Goal: Task Accomplishment & Management: Manage account settings

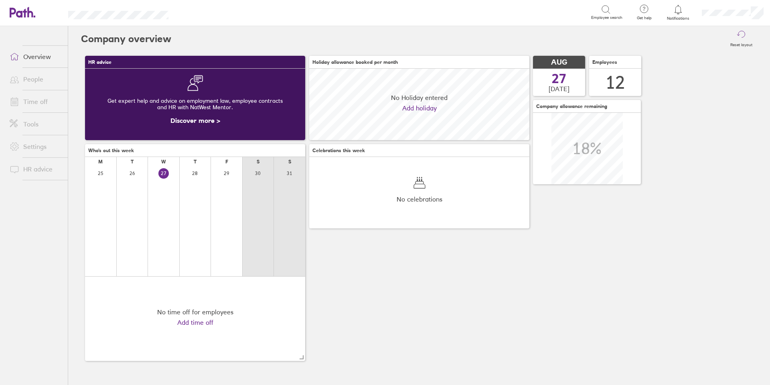
scroll to position [71, 220]
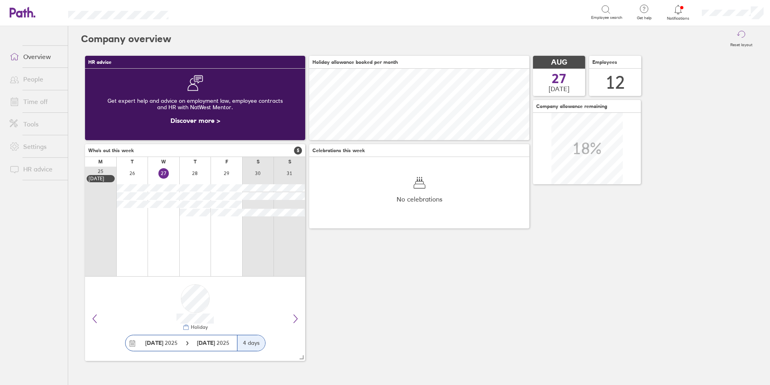
click at [38, 80] on link "People" at bounding box center [35, 79] width 65 height 16
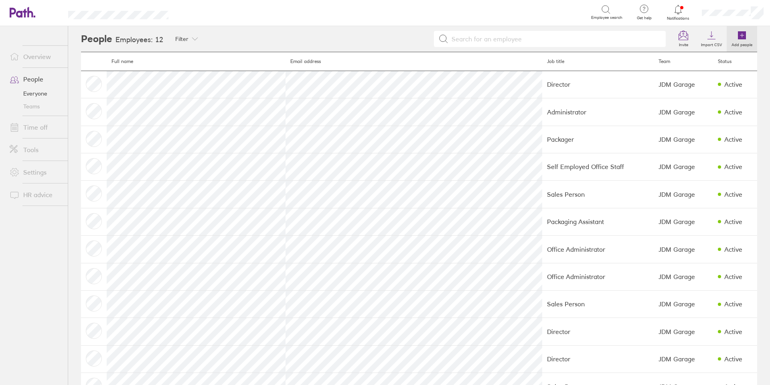
click at [737, 41] on label "Add people" at bounding box center [742, 43] width 30 height 7
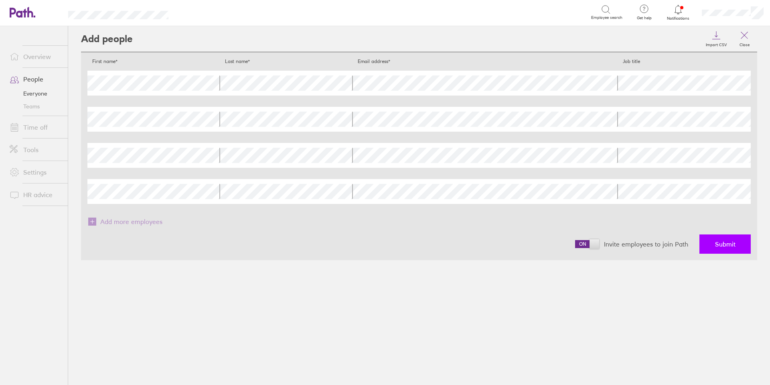
click at [714, 246] on button "Submit" at bounding box center [725, 243] width 51 height 19
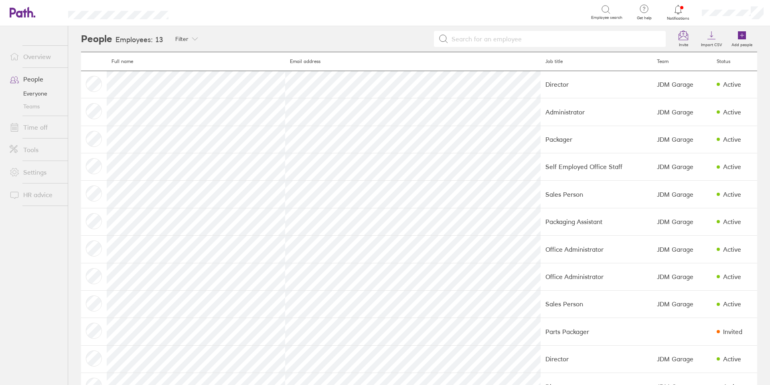
click at [39, 126] on link "Time off" at bounding box center [35, 127] width 65 height 16
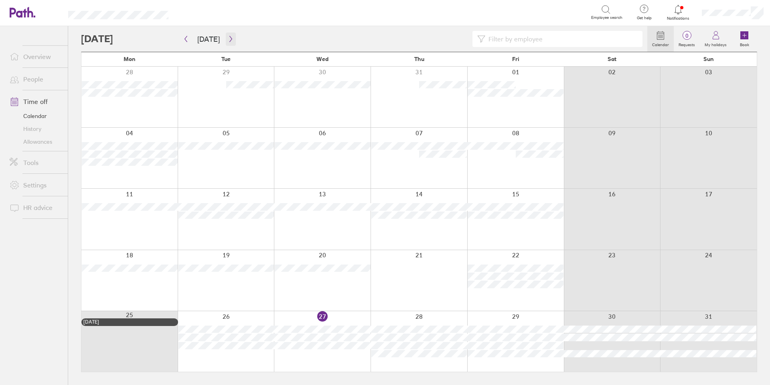
click at [231, 38] on icon "button" at bounding box center [231, 39] width 6 height 6
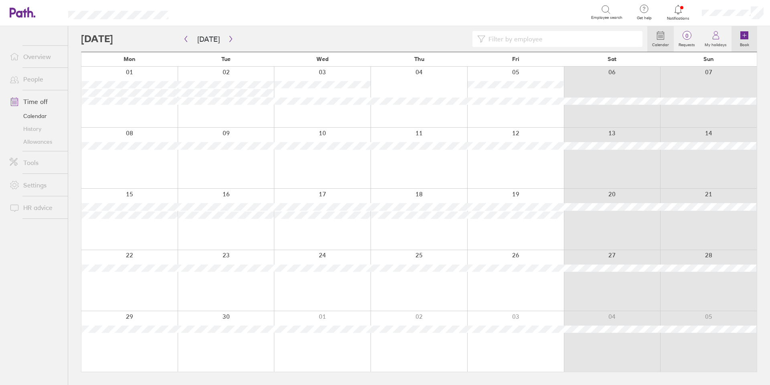
click at [742, 39] on icon at bounding box center [744, 35] width 8 height 8
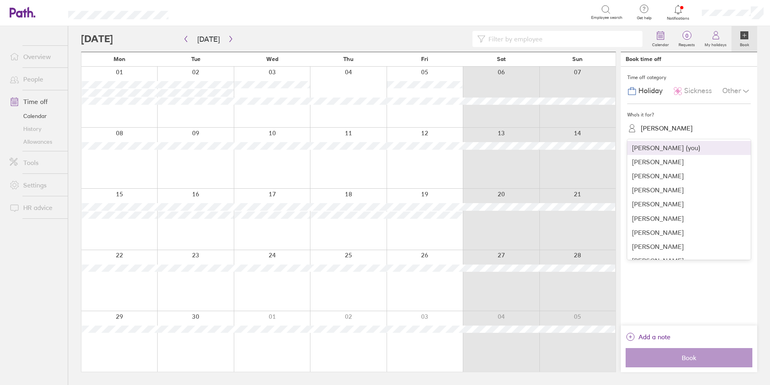
click at [667, 125] on div "Natalie Howard" at bounding box center [667, 128] width 52 height 8
click at [661, 234] on div "Paul Carter" at bounding box center [689, 234] width 124 height 14
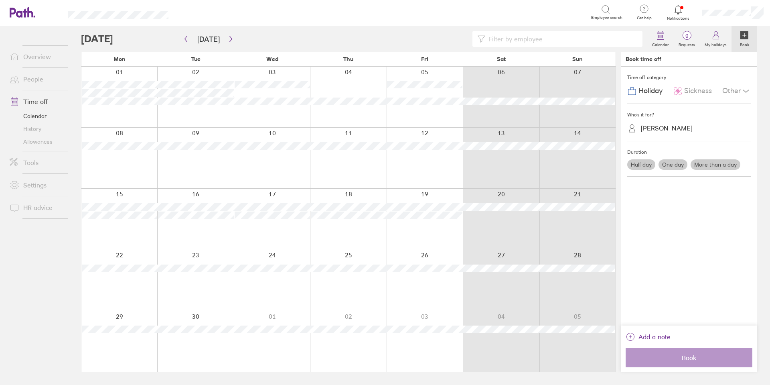
click at [680, 162] on label "One day" at bounding box center [673, 164] width 29 height 10
click at [0, 0] on input "One day" at bounding box center [0, 0] width 0 height 0
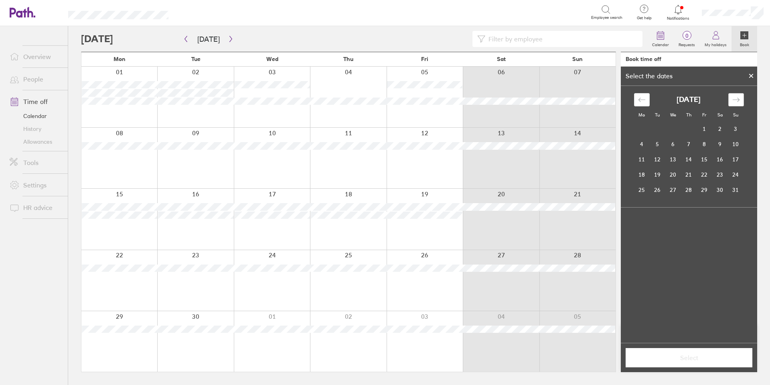
drag, startPoint x: 735, startPoint y: 93, endPoint x: 732, endPoint y: 99, distance: 6.8
click at [734, 93] on div "Move forward to switch to the next month." at bounding box center [736, 99] width 16 height 13
click at [640, 160] on td "15" at bounding box center [642, 159] width 16 height 15
click at [698, 359] on span "Select" at bounding box center [689, 357] width 116 height 7
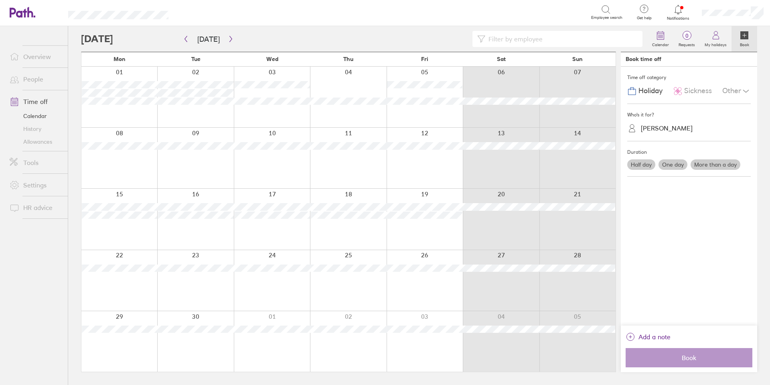
click at [681, 167] on label "One day" at bounding box center [673, 164] width 29 height 10
click at [0, 0] on input "One day" at bounding box center [0, 0] width 0 height 0
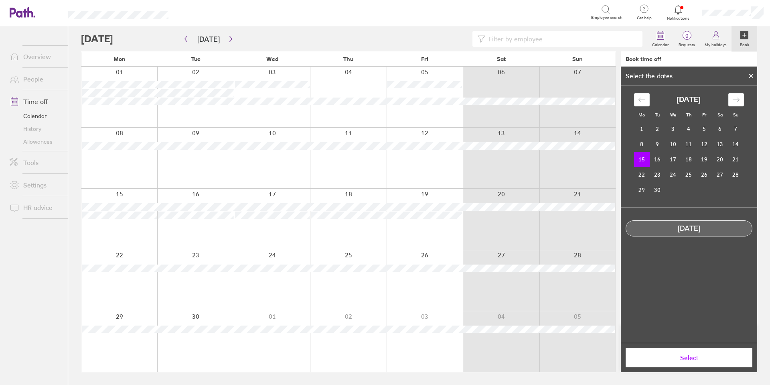
click at [692, 350] on button "Select" at bounding box center [689, 357] width 127 height 19
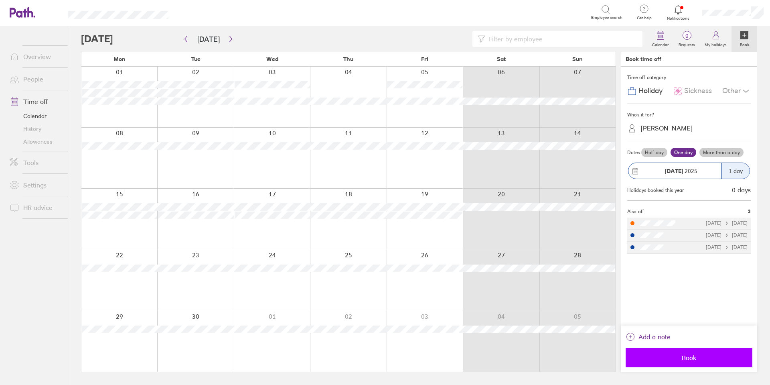
click at [697, 361] on span "Book" at bounding box center [689, 357] width 116 height 7
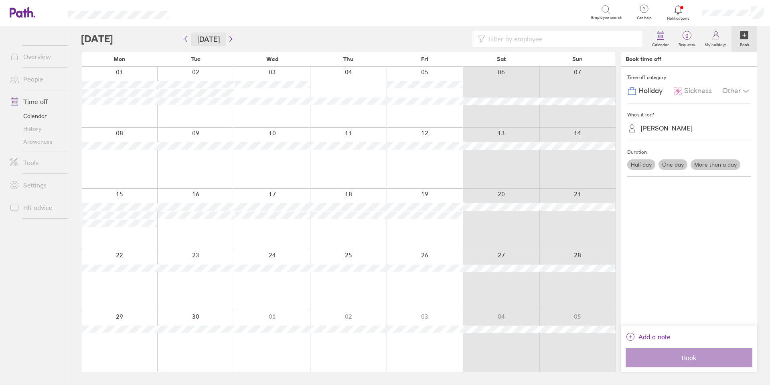
click at [205, 35] on button "[DATE]" at bounding box center [208, 38] width 35 height 13
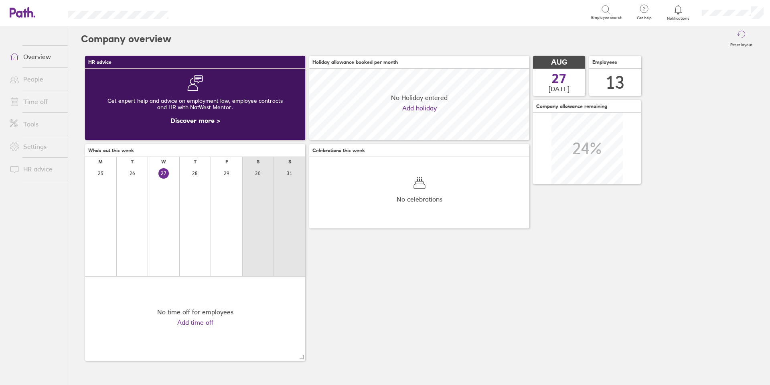
scroll to position [71, 220]
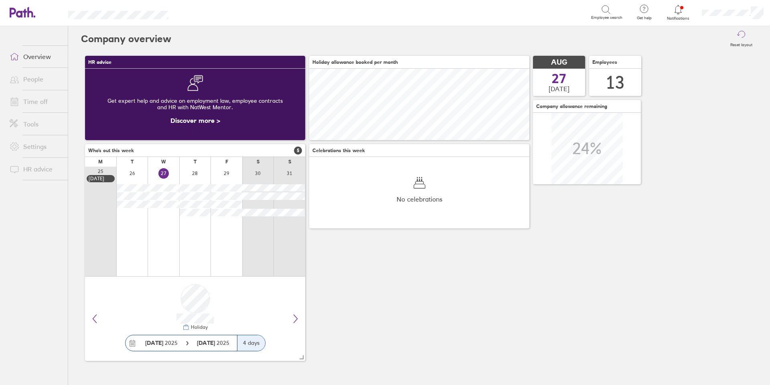
click at [32, 80] on link "People" at bounding box center [35, 79] width 65 height 16
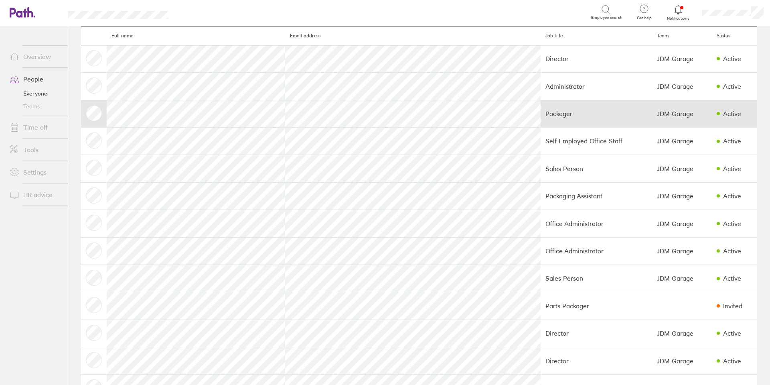
scroll to position [40, 0]
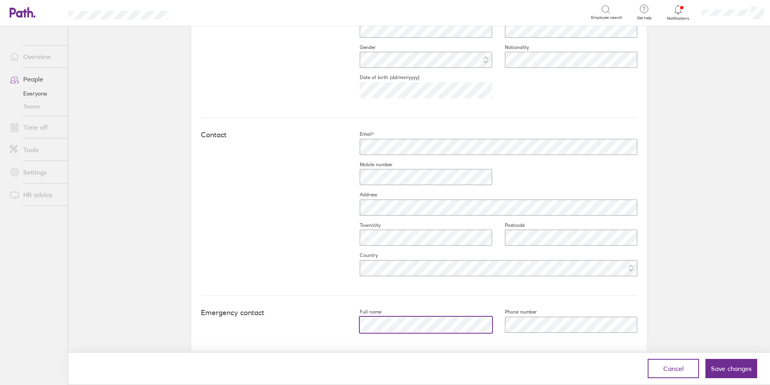
scroll to position [273, 0]
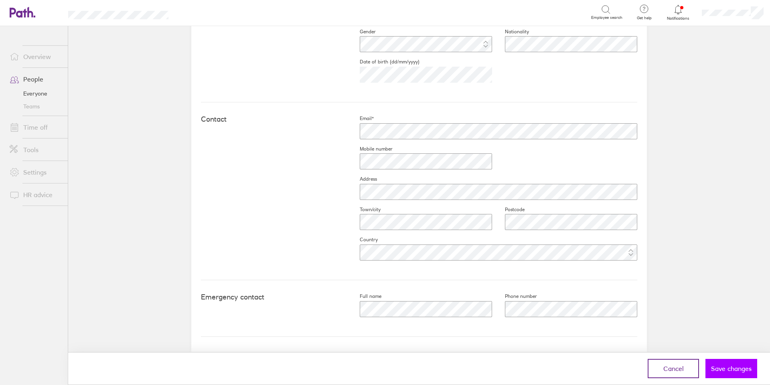
click at [721, 364] on button "Save changes" at bounding box center [732, 368] width 52 height 19
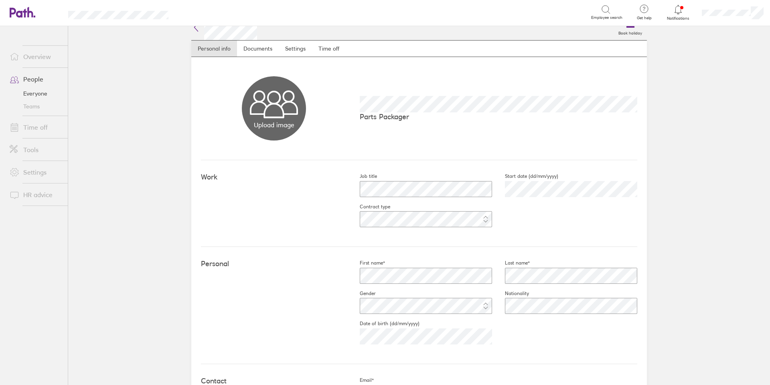
scroll to position [0, 0]
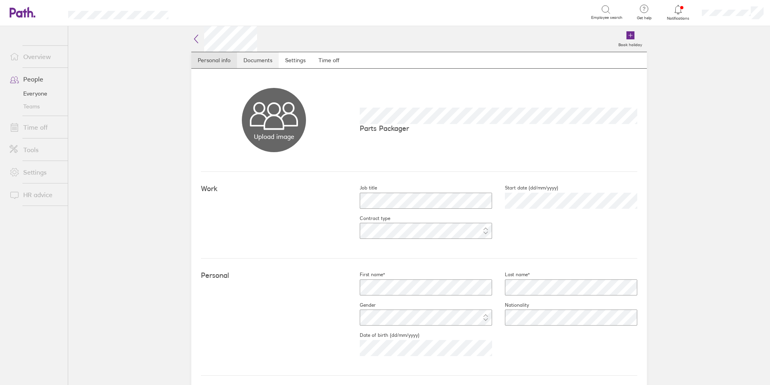
click at [259, 63] on link "Documents" at bounding box center [258, 60] width 42 height 16
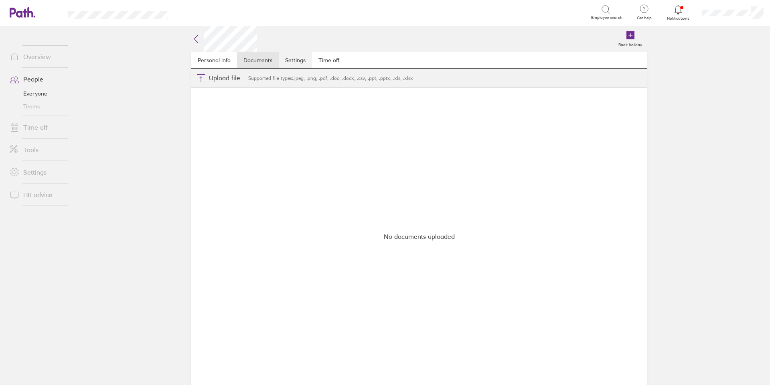
click at [296, 57] on link "Settings" at bounding box center [295, 60] width 33 height 16
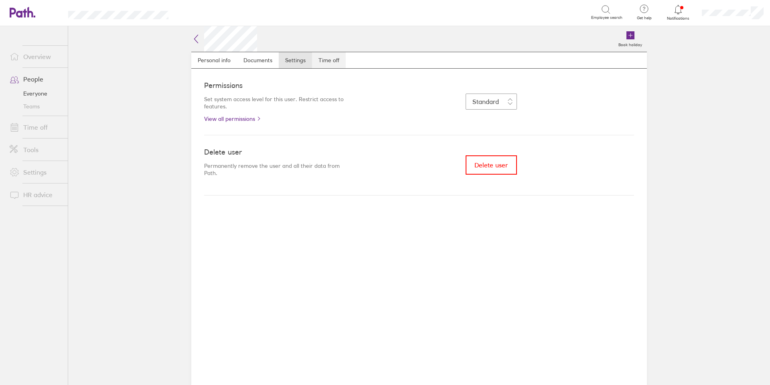
click at [322, 59] on link "Time off" at bounding box center [329, 60] width 34 height 16
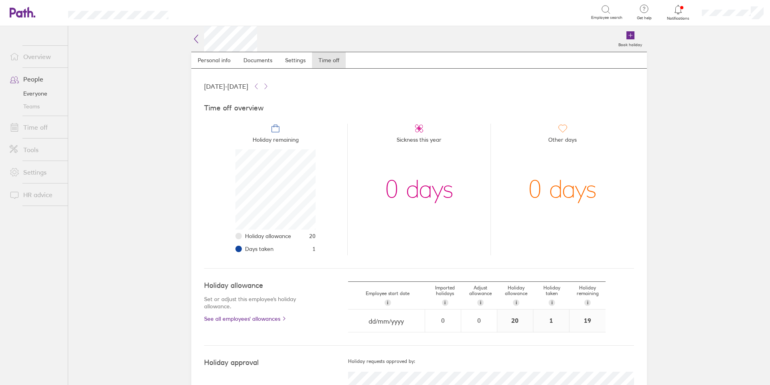
scroll to position [31, 0]
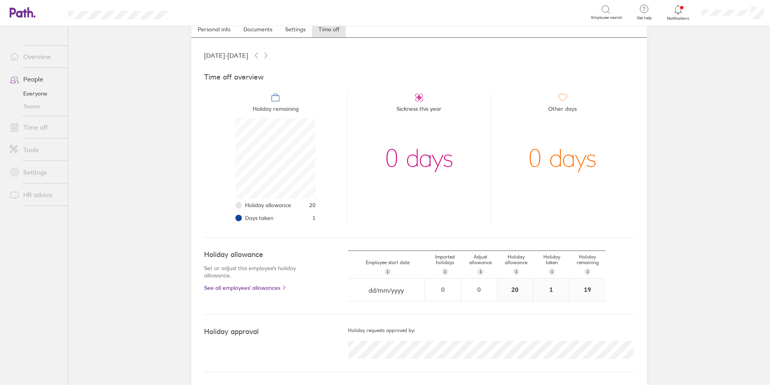
click at [515, 294] on div "20" at bounding box center [515, 289] width 36 height 22
drag, startPoint x: 484, startPoint y: 292, endPoint x: 481, endPoint y: 298, distance: 6.8
click at [483, 292] on div "0" at bounding box center [479, 289] width 35 height 7
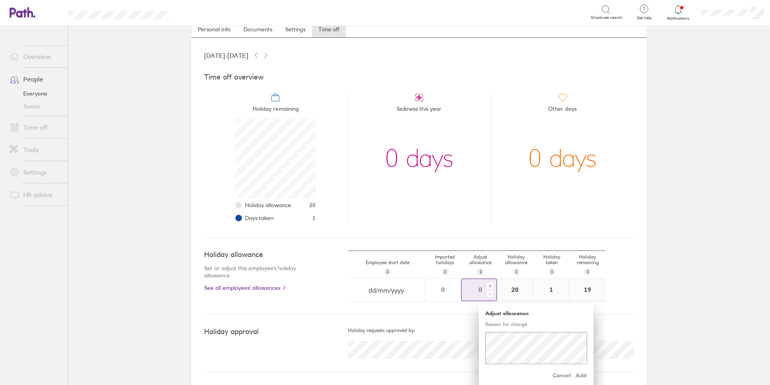
click at [487, 294] on div "-" at bounding box center [490, 293] width 6 height 6
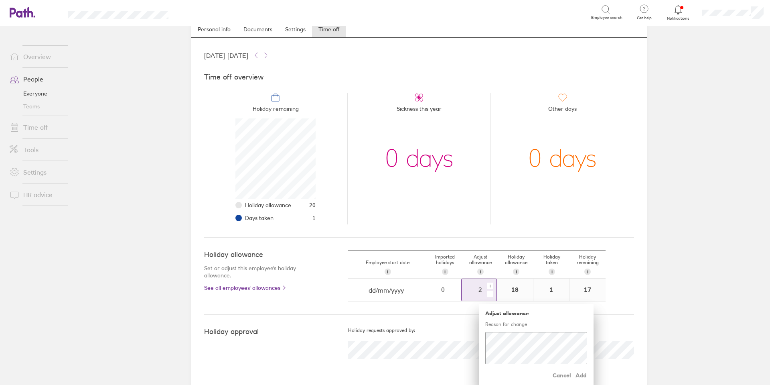
click at [487, 294] on div "-" at bounding box center [490, 293] width 6 height 6
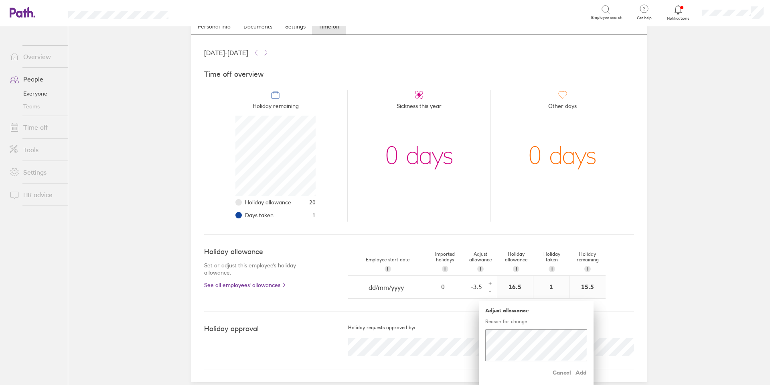
scroll to position [34, 0]
click at [487, 292] on div "-" at bounding box center [490, 290] width 6 height 6
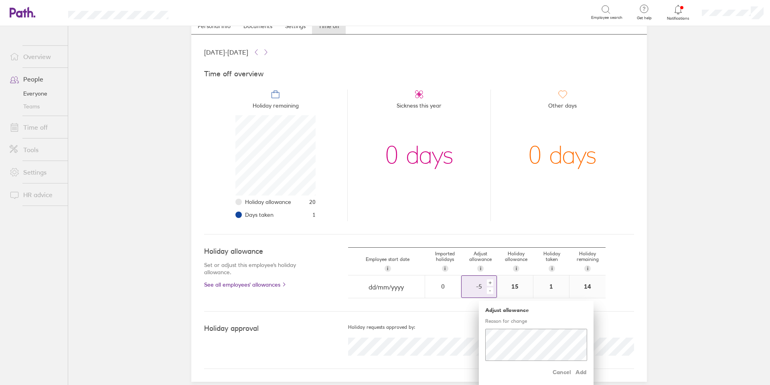
click at [487, 292] on div "-" at bounding box center [490, 290] width 6 height 6
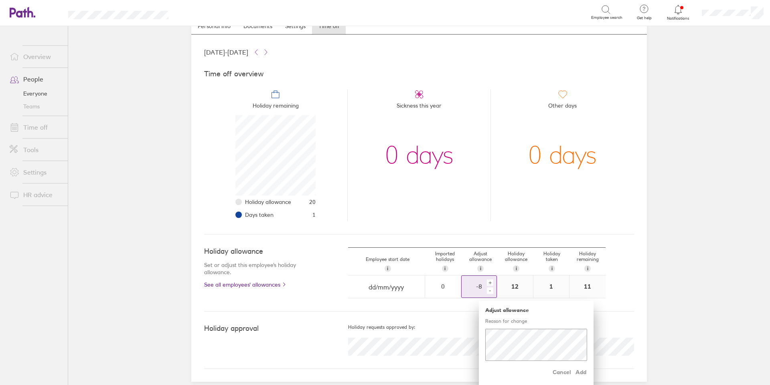
click at [487, 292] on div "-" at bounding box center [490, 290] width 6 height 6
click at [487, 291] on div "-" at bounding box center [490, 290] width 6 height 6
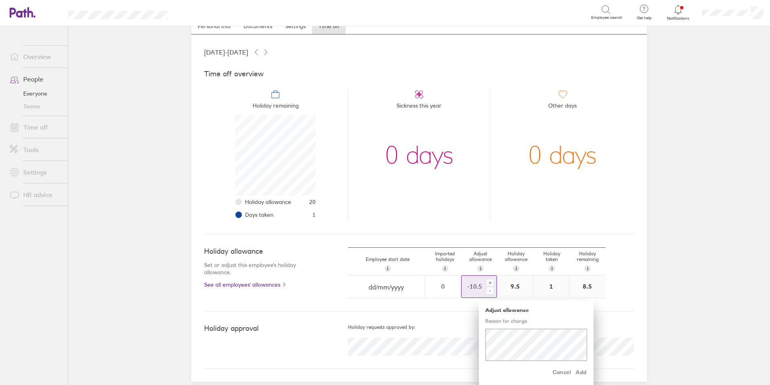
click at [487, 291] on div "-" at bounding box center [490, 290] width 6 height 6
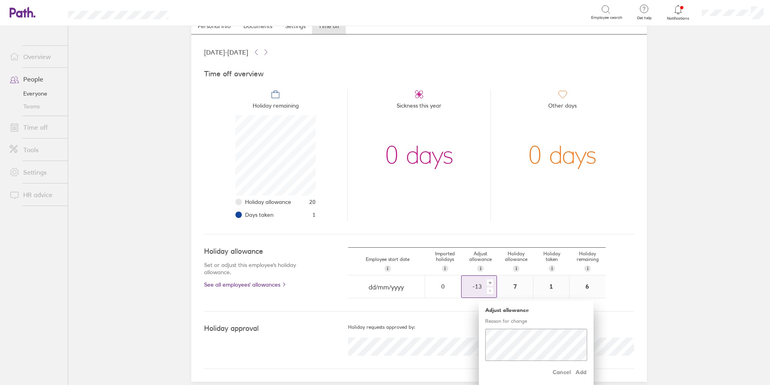
click at [487, 291] on div "-" at bounding box center [490, 290] width 6 height 6
click at [578, 367] on span "Add" at bounding box center [580, 371] width 13 height 13
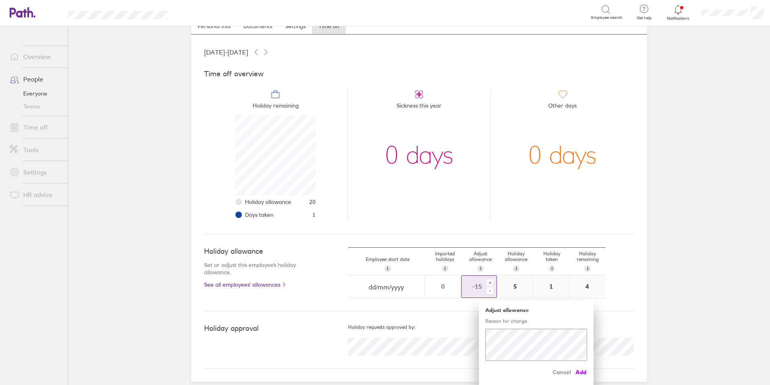
click at [574, 373] on span "Add" at bounding box center [580, 371] width 13 height 13
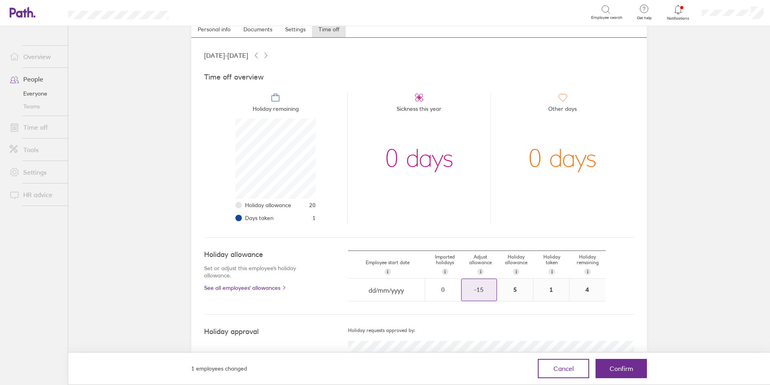
scroll to position [31, 0]
click at [618, 371] on span "Confirm" at bounding box center [622, 368] width 24 height 7
click at [626, 369] on span "Confirm" at bounding box center [622, 368] width 24 height 7
click at [627, 369] on span "Confirm" at bounding box center [622, 368] width 24 height 7
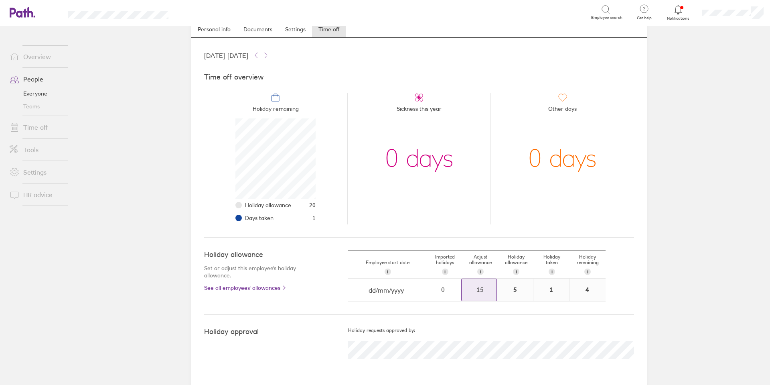
click at [34, 127] on link "Time off" at bounding box center [35, 127] width 65 height 16
